Goal: Information Seeking & Learning: Learn about a topic

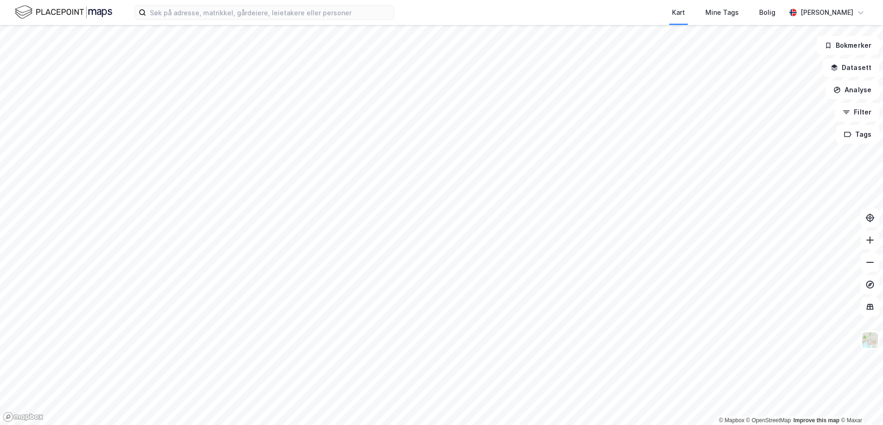
click at [49, 7] on img at bounding box center [63, 12] width 97 height 16
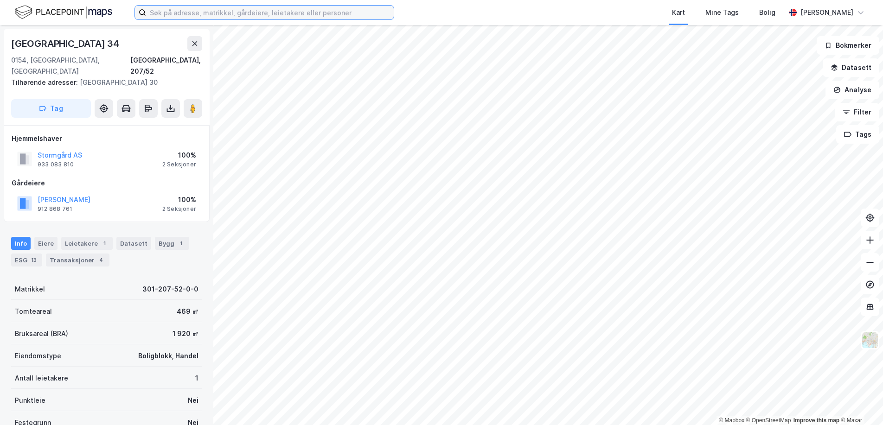
click at [305, 9] on input at bounding box center [270, 13] width 248 height 14
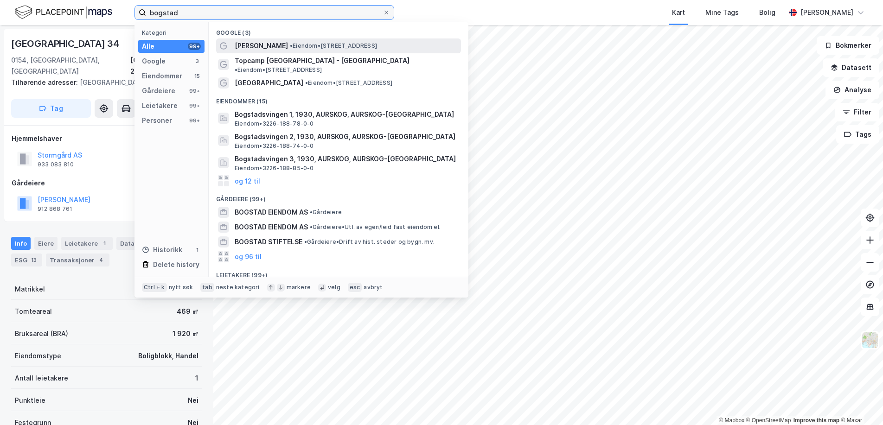
type input "bogstad"
click at [344, 52] on div "Bogstad Gård • Eiendom • [STREET_ADDRESS]" at bounding box center [338, 45] width 245 height 15
